Goal: Book appointment/travel/reservation

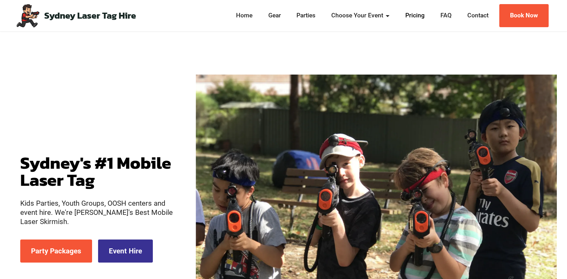
click at [415, 16] on link "Pricing" at bounding box center [415, 15] width 23 height 9
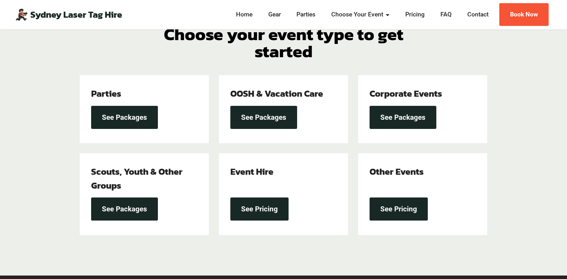
scroll to position [185, 0]
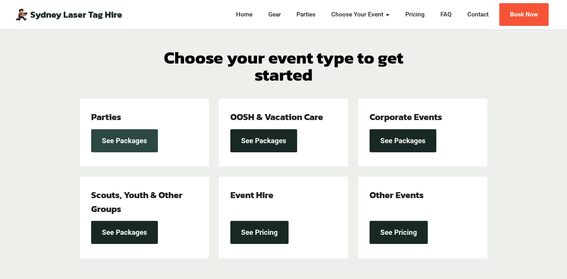
click at [137, 137] on link "See Packages" at bounding box center [124, 140] width 67 height 23
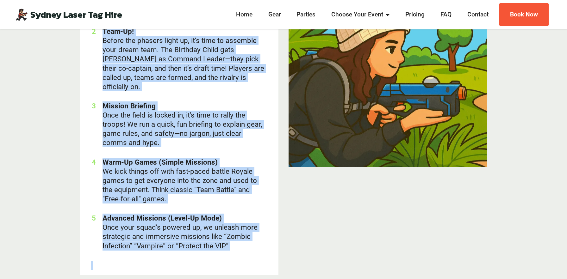
scroll to position [1957, 0]
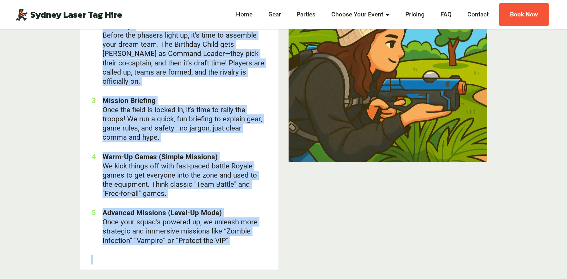
drag, startPoint x: 93, startPoint y: 45, endPoint x: 235, endPoint y: 236, distance: 238.1
click at [235, 236] on div "T-minus 30 Minutes: Set-Up Phase Our mission commander arrives early to deploy …" at bounding box center [179, 116] width 199 height 307
copy ol "T-minus 30 Minutes: Set-Up Phase Our mission commander arrives early to deploy …"
click at [356, 89] on img at bounding box center [388, 62] width 199 height 199
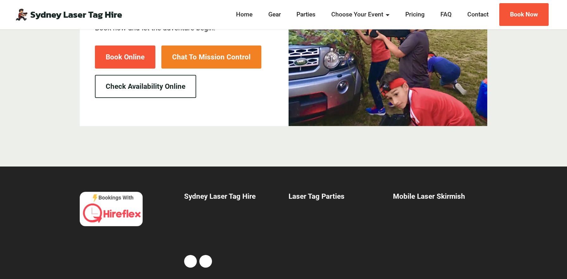
scroll to position [2464, 0]
